Goal: Task Accomplishment & Management: Use online tool/utility

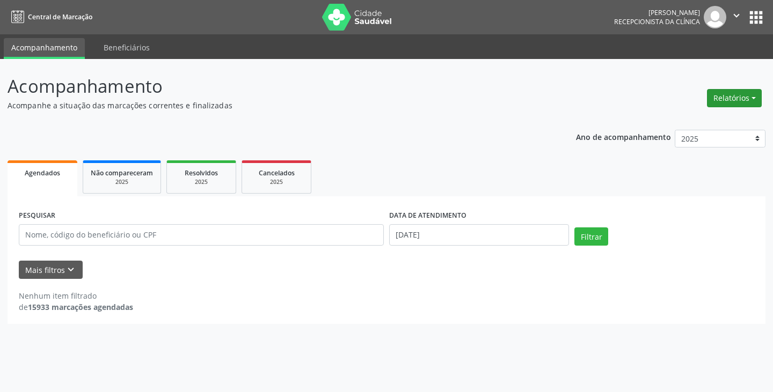
click at [742, 100] on button "Relatórios" at bounding box center [734, 98] width 55 height 18
click at [691, 123] on link "Agendamentos" at bounding box center [704, 121] width 115 height 15
select select "8"
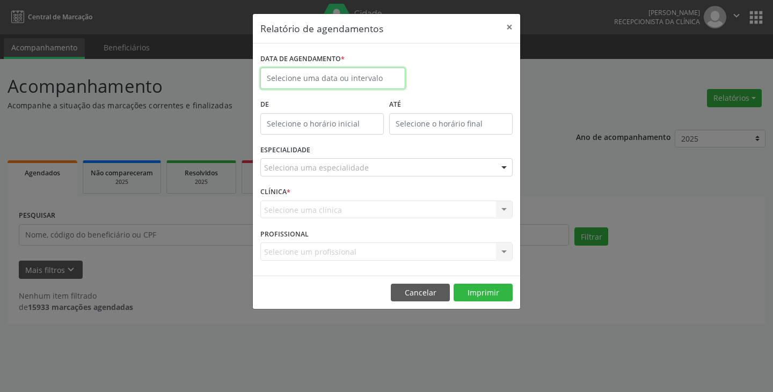
click at [357, 75] on input "text" at bounding box center [332, 78] width 145 height 21
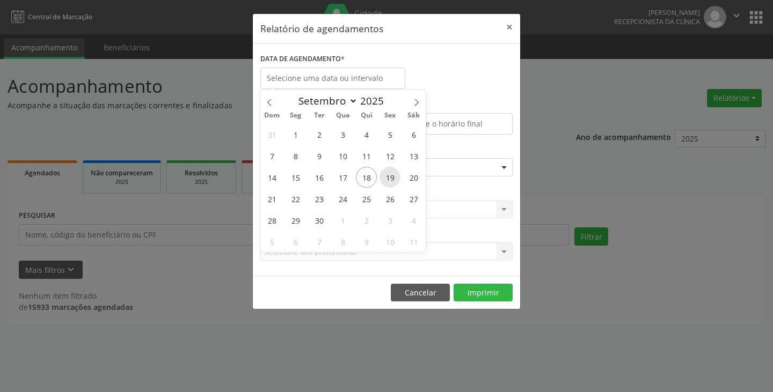
click at [386, 177] on span "19" at bounding box center [389, 177] width 21 height 21
type input "[DATE]"
click at [386, 177] on span "19" at bounding box center [389, 177] width 21 height 21
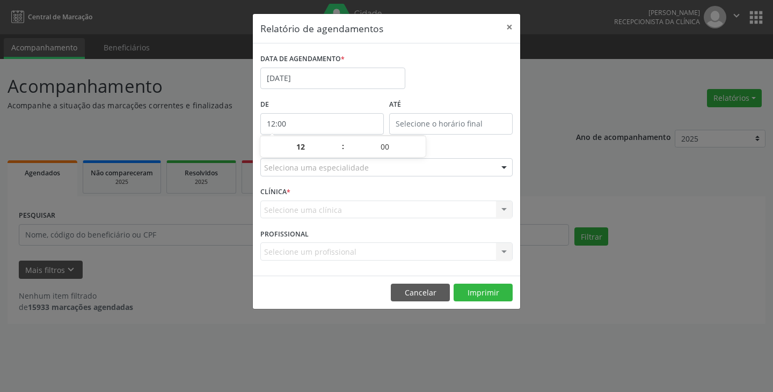
click at [329, 126] on input "12:00" at bounding box center [321, 123] width 123 height 21
click at [338, 152] on span at bounding box center [338, 152] width 8 height 11
type input "11:00"
type input "11"
click at [338, 152] on span at bounding box center [338, 152] width 8 height 11
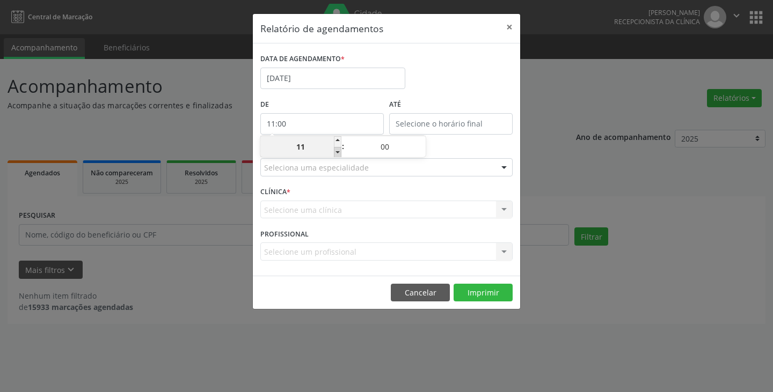
type input "10:00"
type input "10"
click at [338, 152] on span at bounding box center [338, 152] width 8 height 11
type input "09:00"
type input "09"
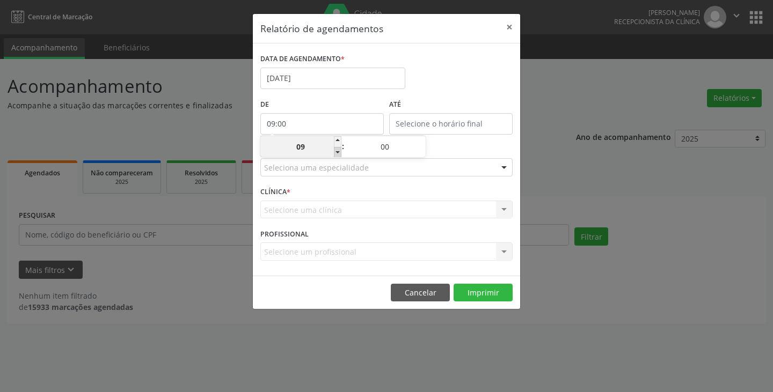
click at [338, 152] on span at bounding box center [338, 152] width 8 height 11
type input "08:00"
type input "08"
click at [338, 152] on span at bounding box center [338, 152] width 8 height 11
type input "07:00"
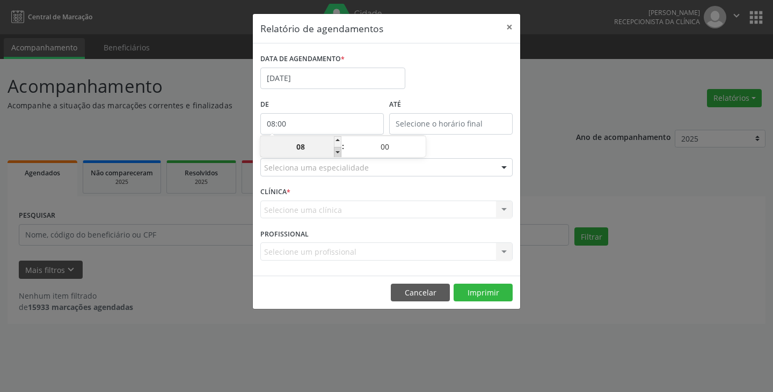
type input "07"
click at [338, 152] on span at bounding box center [338, 152] width 8 height 11
type input "06:00"
type input "06"
click at [451, 123] on input "12:00" at bounding box center [450, 123] width 123 height 21
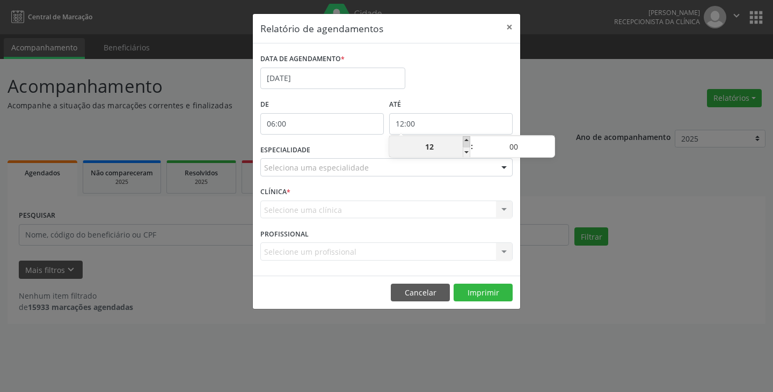
click at [469, 138] on span at bounding box center [467, 141] width 8 height 11
type input "13:00"
type input "13"
click at [469, 138] on span at bounding box center [467, 141] width 8 height 11
type input "14:00"
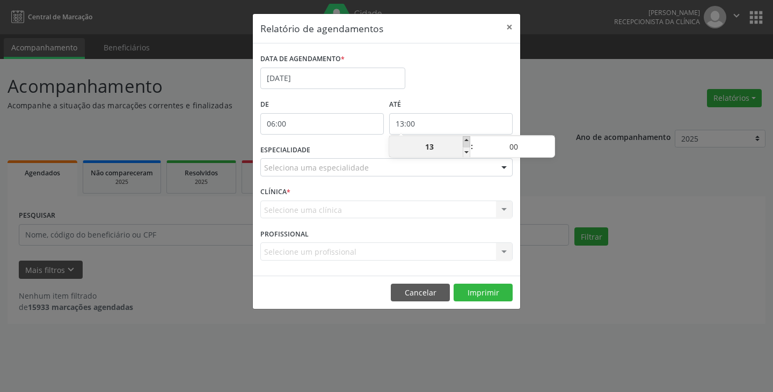
type input "14"
click at [469, 138] on span at bounding box center [467, 141] width 8 height 11
type input "15:00"
type input "15"
click at [469, 138] on span at bounding box center [467, 141] width 8 height 11
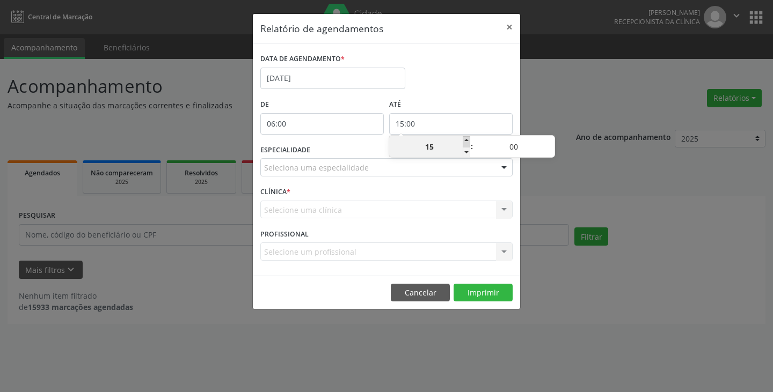
type input "16:00"
type input "16"
click at [469, 138] on span at bounding box center [467, 141] width 8 height 11
type input "17:00"
type input "17"
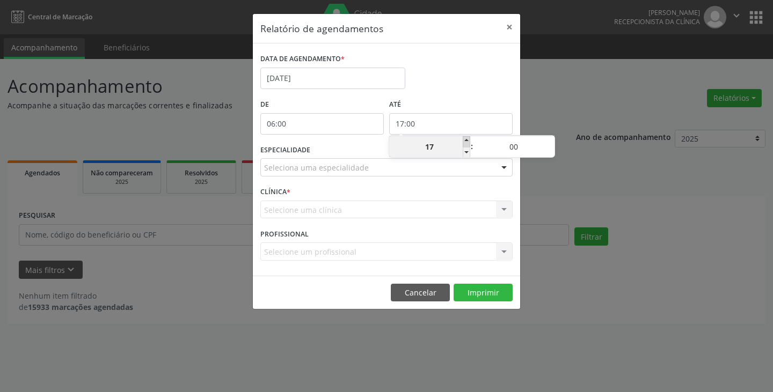
click at [470, 138] on span at bounding box center [467, 141] width 8 height 11
type input "18:00"
type input "18"
click at [470, 138] on span at bounding box center [467, 141] width 8 height 11
type input "19:00"
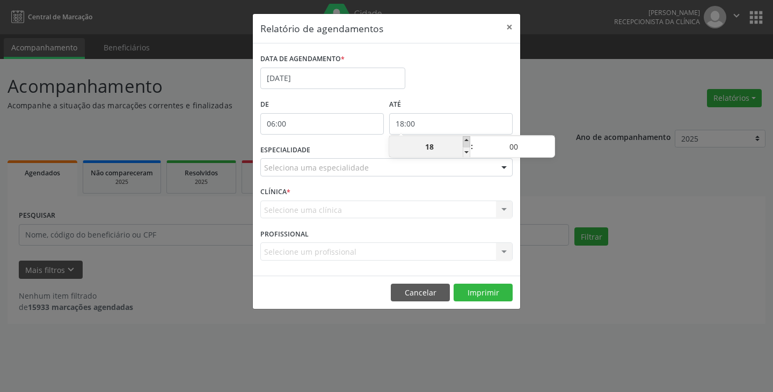
type input "19"
click at [470, 138] on span at bounding box center [467, 141] width 8 height 11
type input "20:00"
type input "20"
click at [421, 168] on div "Seleciona uma especialidade" at bounding box center [386, 167] width 252 height 18
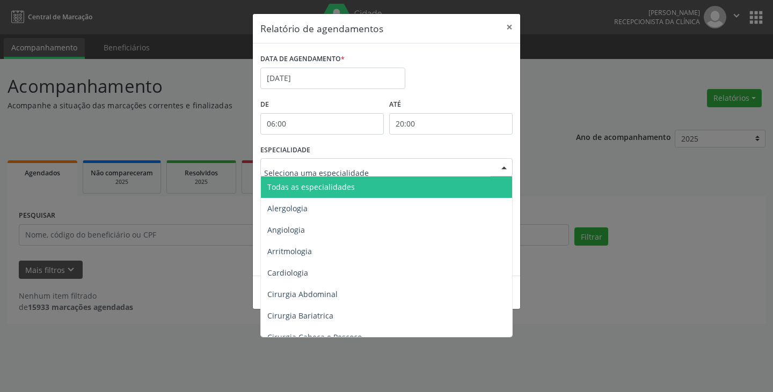
click at [407, 184] on span "Todas as especialidades" at bounding box center [387, 187] width 253 height 21
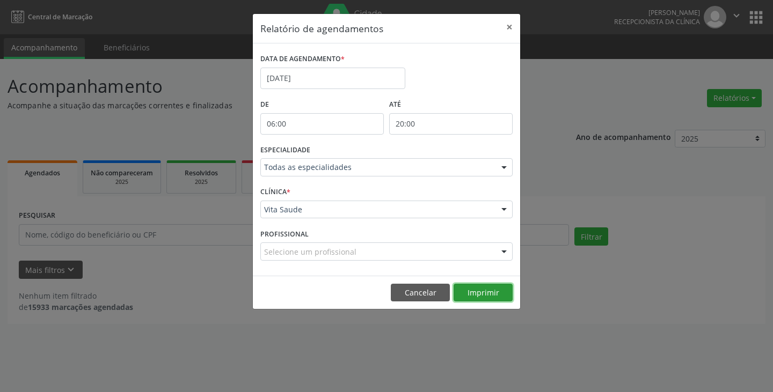
click at [476, 291] on button "Imprimir" at bounding box center [482, 293] width 59 height 18
